Goal: Information Seeking & Learning: Understand process/instructions

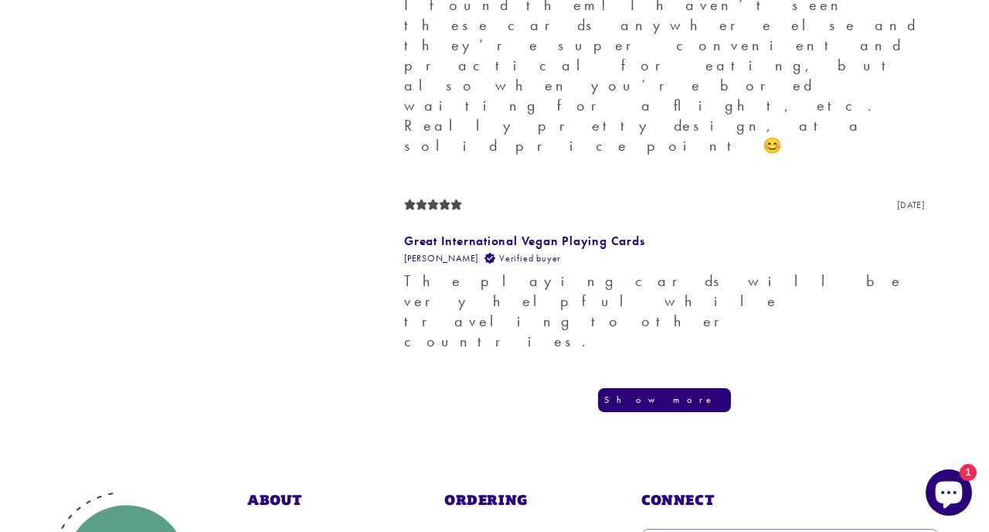
scroll to position [1707, 0]
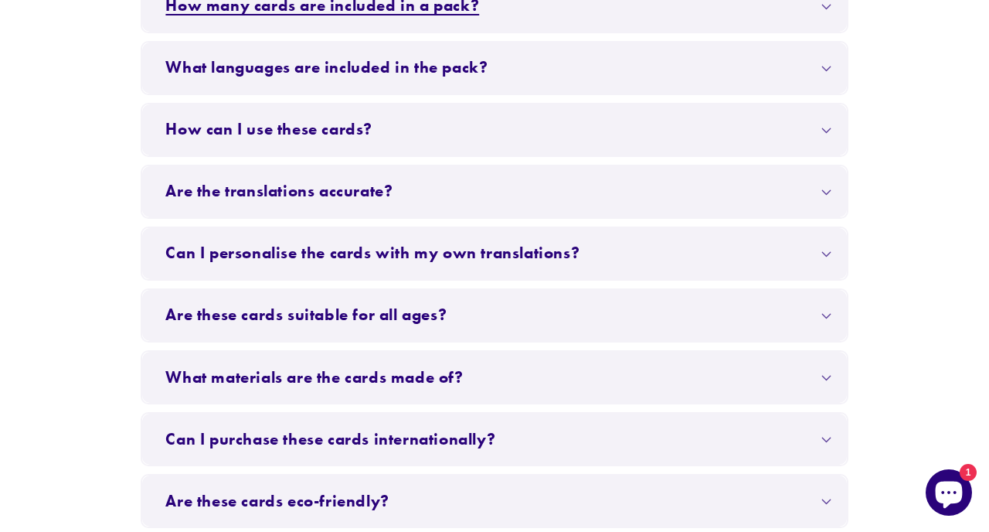
scroll to position [552, 0]
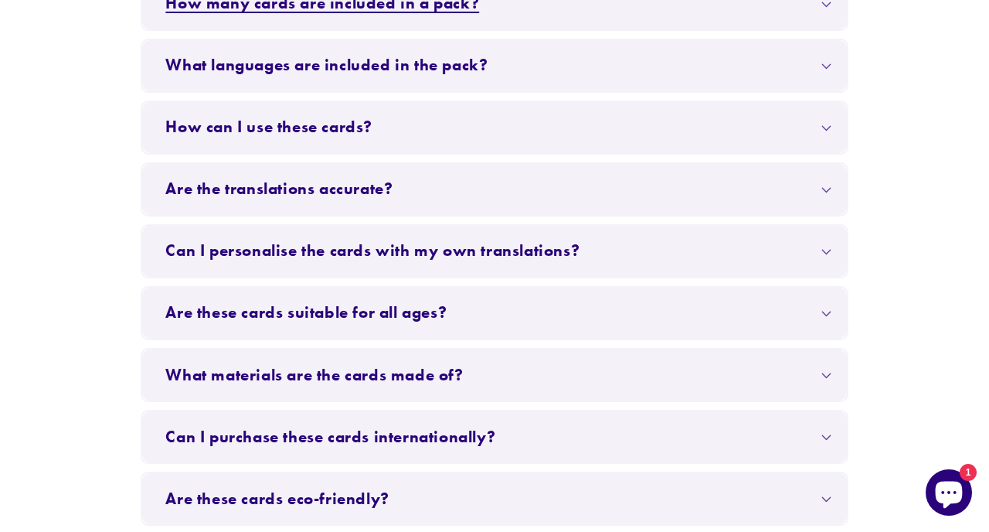
click at [597, 242] on summary "Can I personalise the cards with my own translations?" at bounding box center [494, 251] width 704 height 51
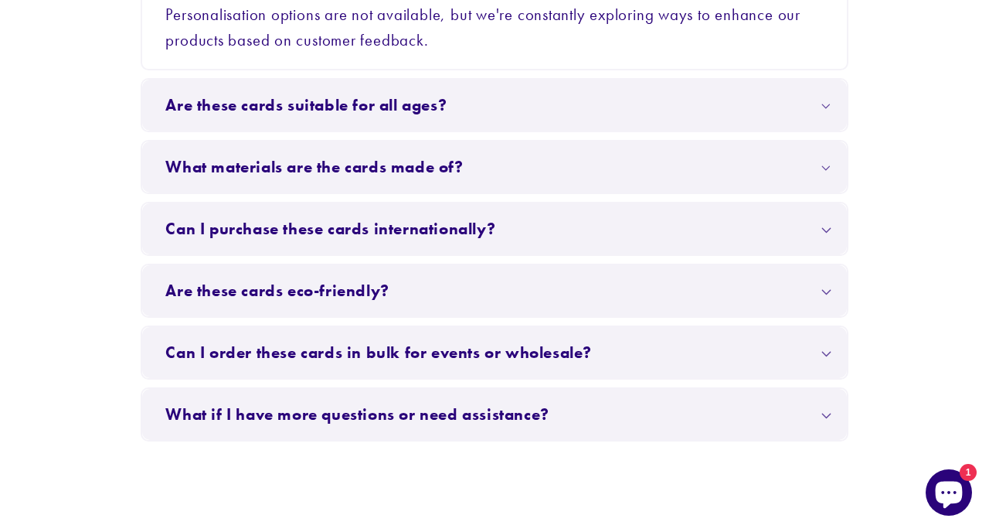
scroll to position [853, 0]
click at [543, 219] on summary "Can I purchase these cards internationally?" at bounding box center [494, 227] width 704 height 51
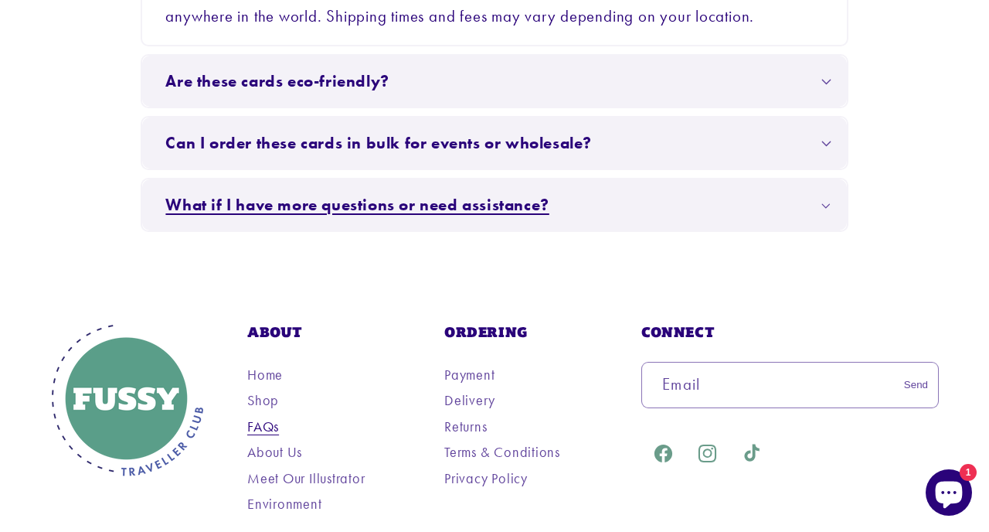
scroll to position [1131, 0]
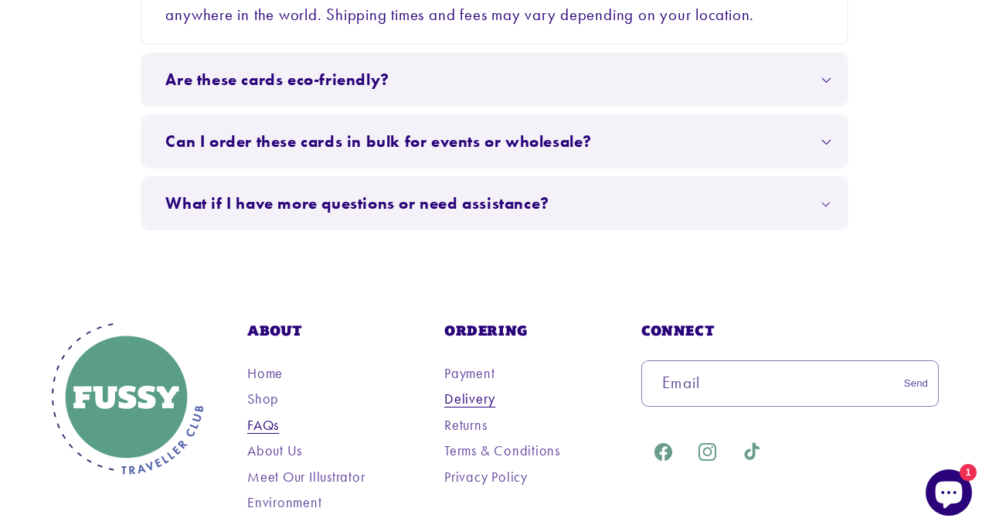
click at [480, 392] on link "Delivery" at bounding box center [469, 398] width 51 height 22
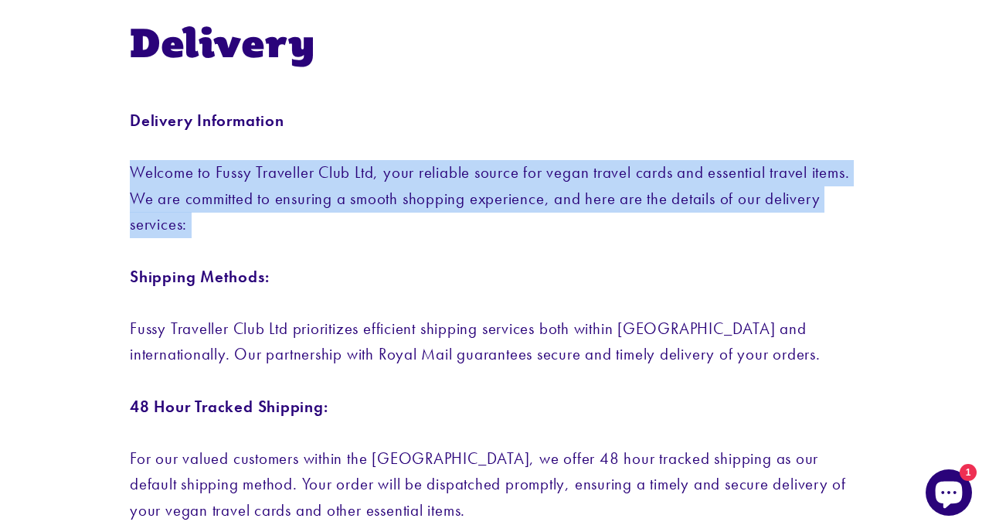
scroll to position [148, 0]
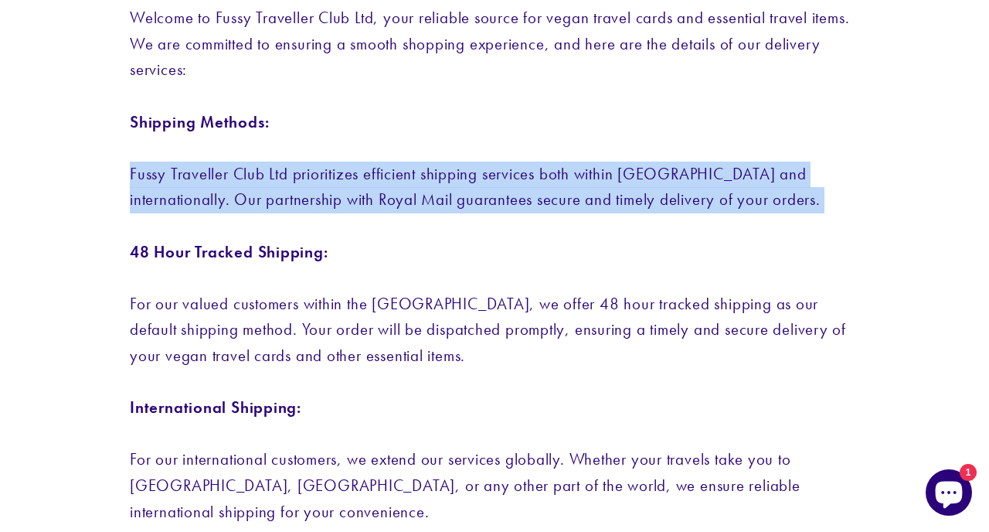
scroll to position [301, 0]
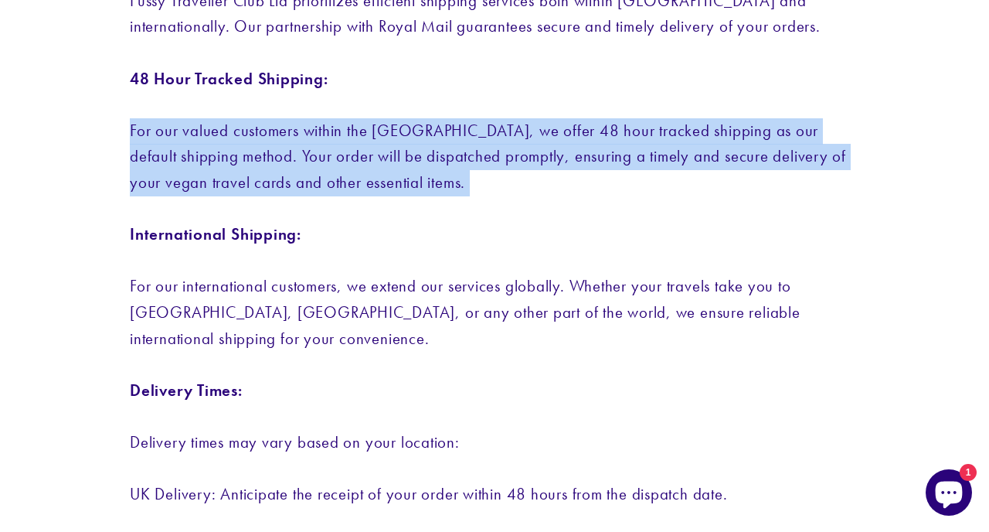
scroll to position [478, 0]
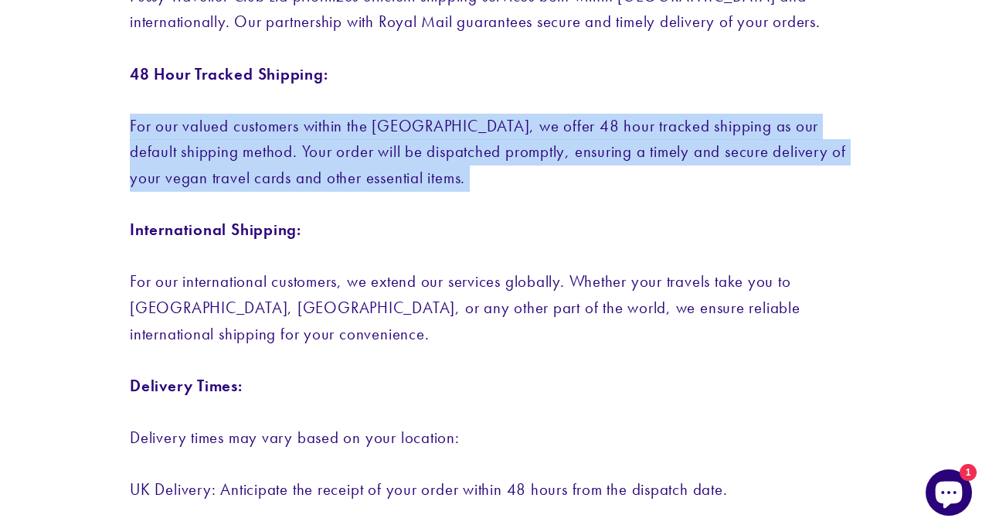
click at [491, 330] on p "Delivery Information Welcome to Fussy Traveller Club Ltd, your reliable source …" at bounding box center [495, 464] width 730 height 1376
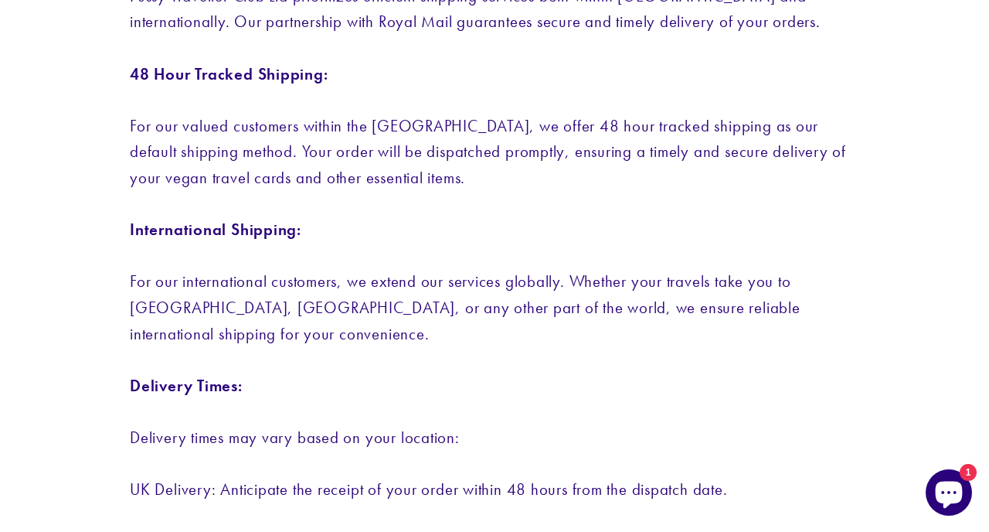
click at [491, 330] on p "Delivery Information Welcome to Fussy Traveller Club Ltd, your reliable source …" at bounding box center [495, 464] width 730 height 1376
click at [500, 311] on p "Delivery Information Welcome to Fussy Traveller Club Ltd, your reliable source …" at bounding box center [495, 464] width 730 height 1376
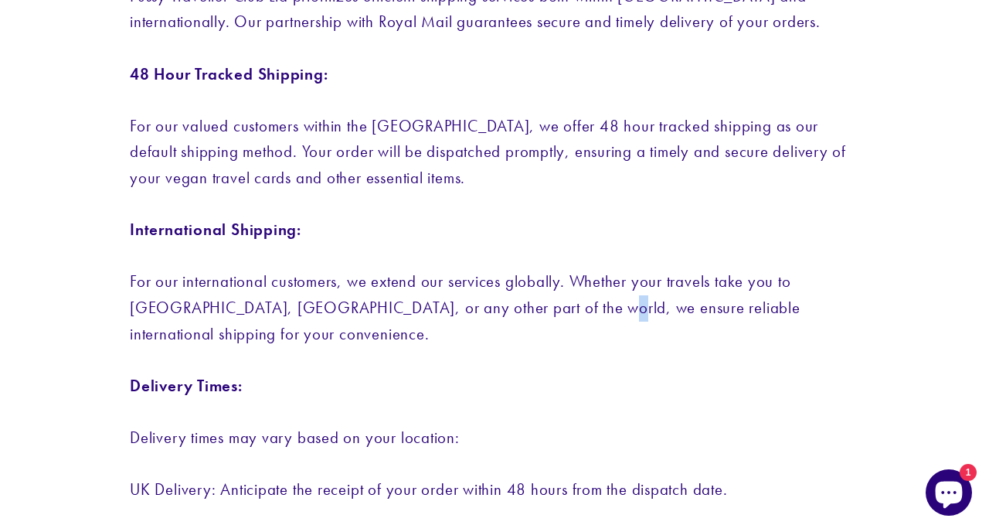
click at [500, 311] on p "Delivery Information Welcome to Fussy Traveller Club Ltd, your reliable source …" at bounding box center [495, 464] width 730 height 1376
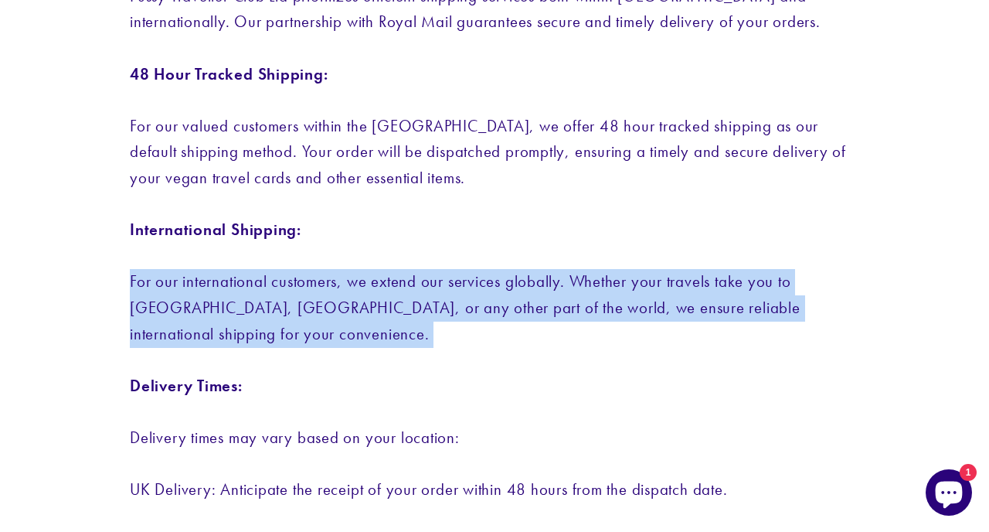
click at [500, 311] on p "Delivery Information Welcome to Fussy Traveller Club Ltd, your reliable source …" at bounding box center [495, 464] width 730 height 1376
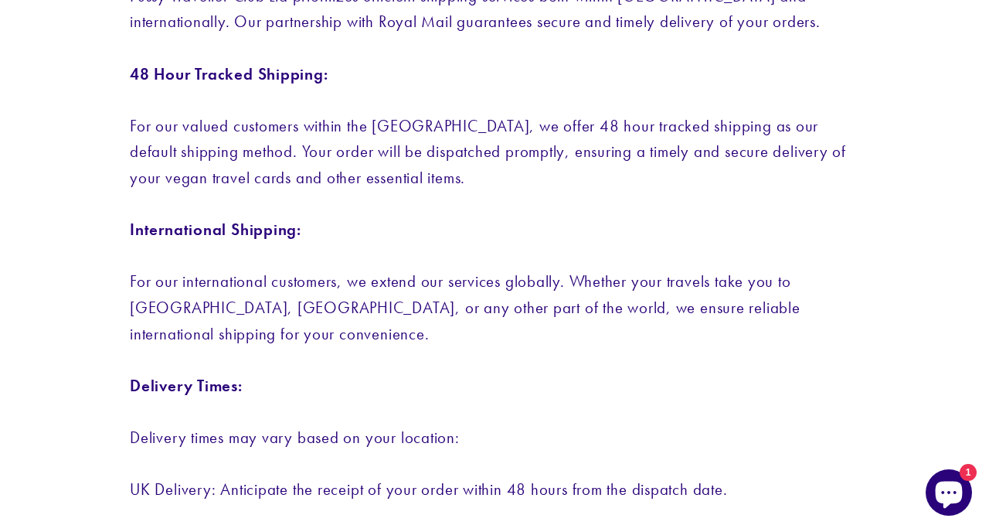
click at [500, 311] on p "Delivery Information Welcome to Fussy Traveller Club Ltd, your reliable source …" at bounding box center [495, 464] width 730 height 1376
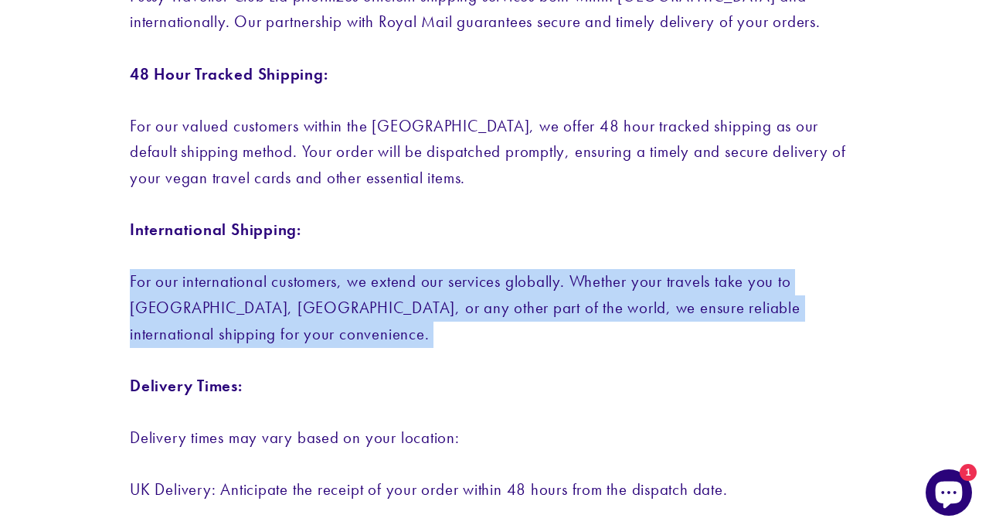
click at [500, 311] on p "Delivery Information Welcome to Fussy Traveller Club Ltd, your reliable source …" at bounding box center [495, 464] width 730 height 1376
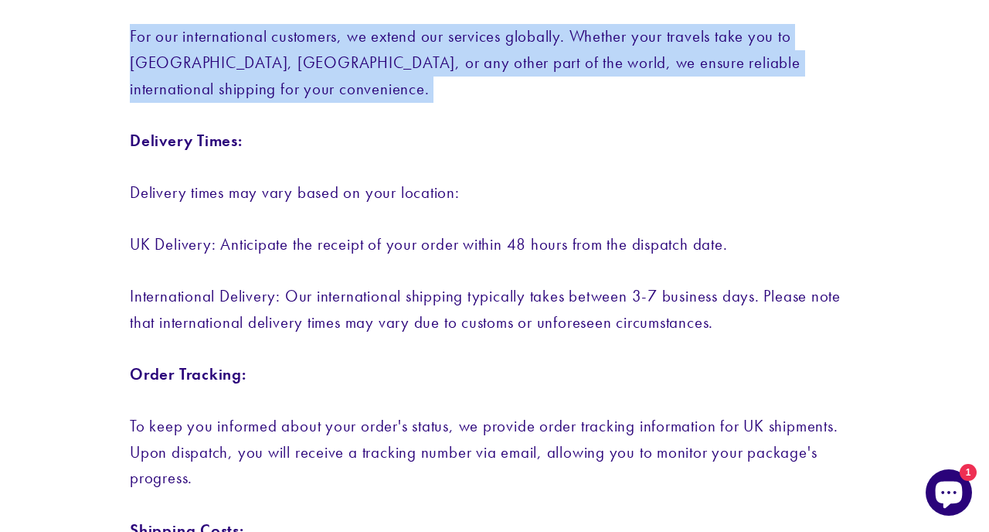
scroll to position [724, 0]
click at [500, 311] on p "Delivery Information Welcome to Fussy Traveller Club Ltd, your reliable source …" at bounding box center [495, 218] width 730 height 1376
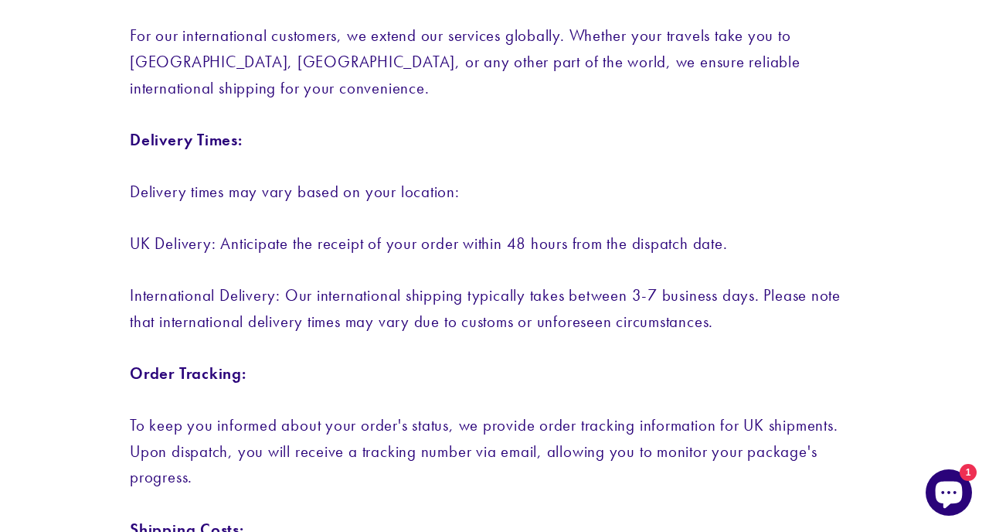
click at [500, 311] on p "Delivery Information Welcome to Fussy Traveller Club Ltd, your reliable source …" at bounding box center [495, 218] width 730 height 1376
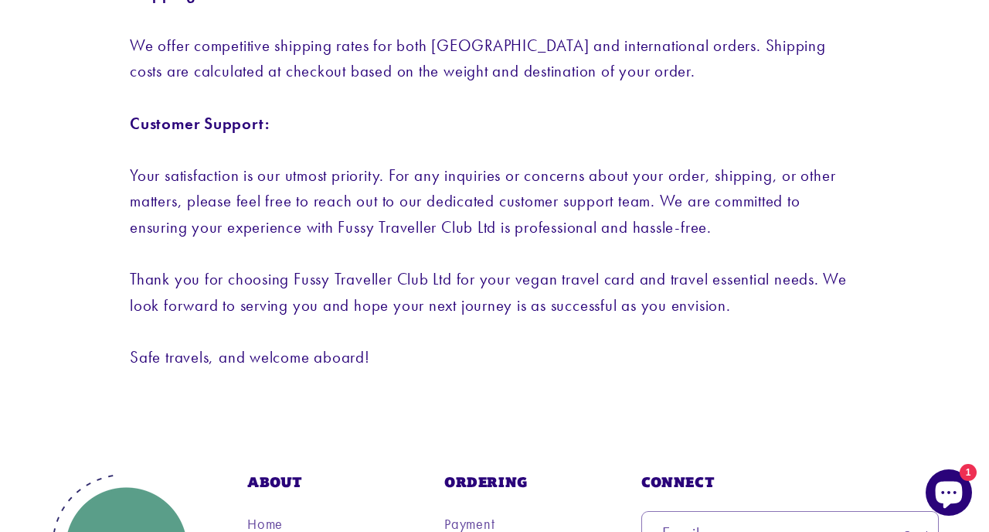
scroll to position [1262, 0]
